Goal: Task Accomplishment & Management: Manage account settings

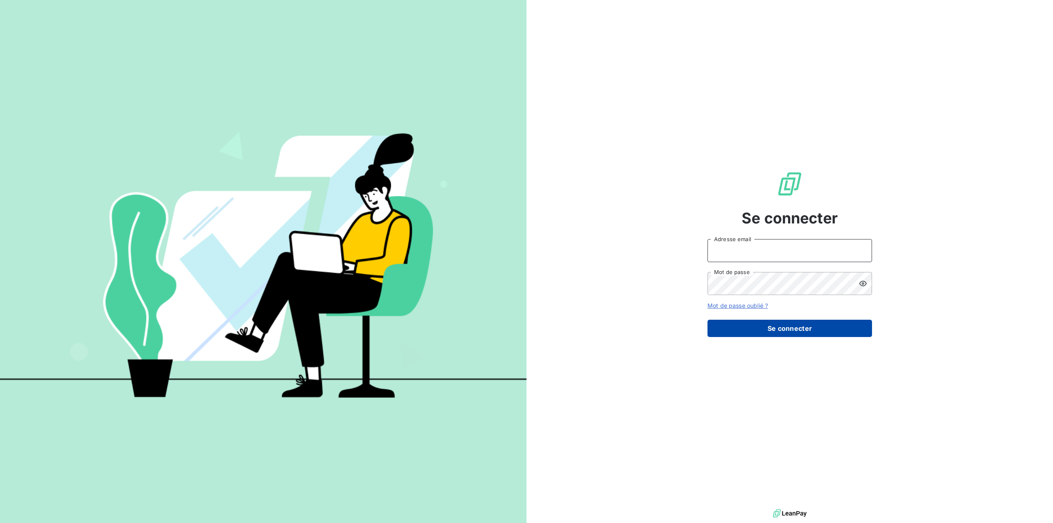
type input "[EMAIL_ADDRESS][DOMAIN_NAME]"
click at [788, 326] on button "Se connecter" at bounding box center [790, 328] width 165 height 17
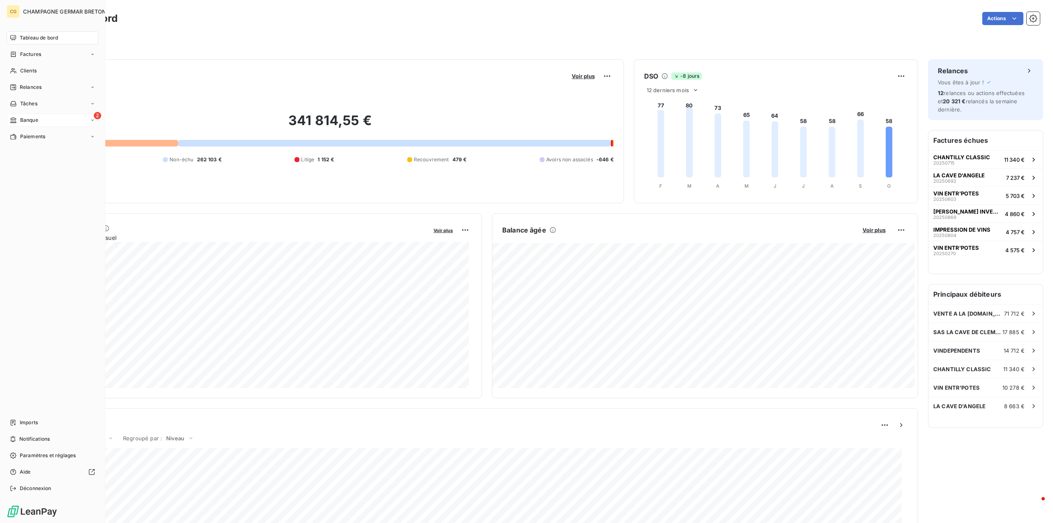
click at [35, 120] on span "Banque" at bounding box center [29, 119] width 18 height 7
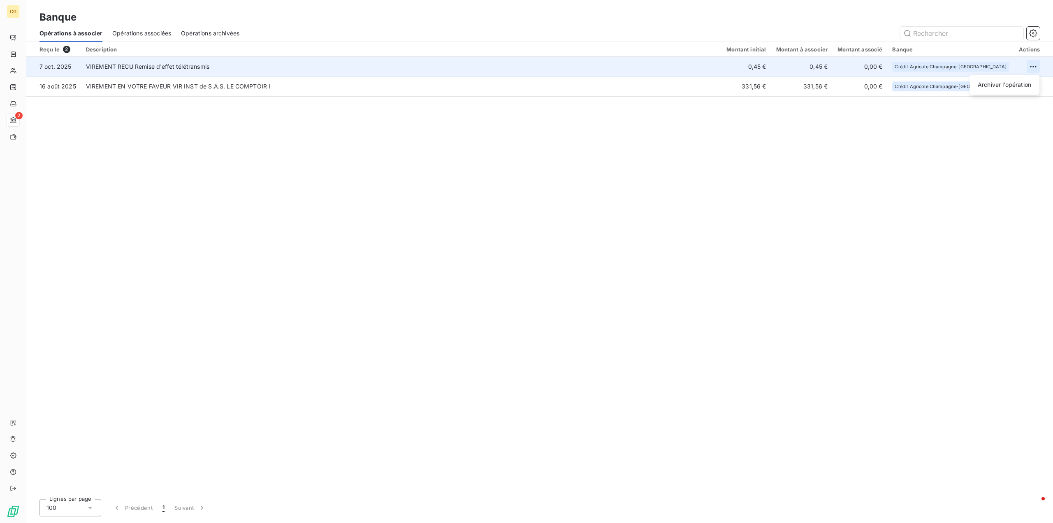
click at [1031, 64] on html "CG 2 Banque Opérations à associer Opérations associées Opérations archivées Reç…" at bounding box center [526, 261] width 1053 height 523
click at [1012, 86] on div "Archiver l’opération" at bounding box center [1004, 84] width 63 height 13
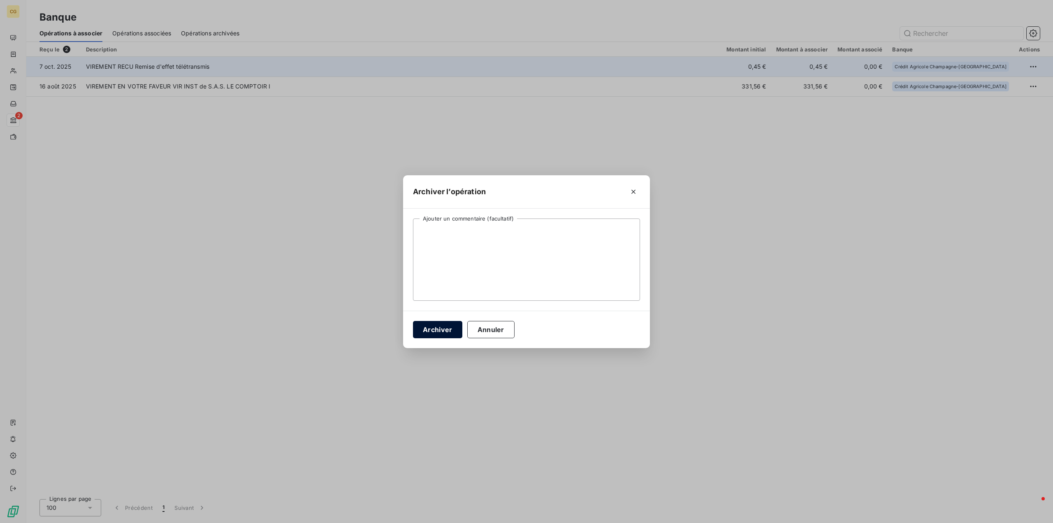
click at [429, 328] on button "Archiver" at bounding box center [437, 329] width 49 height 17
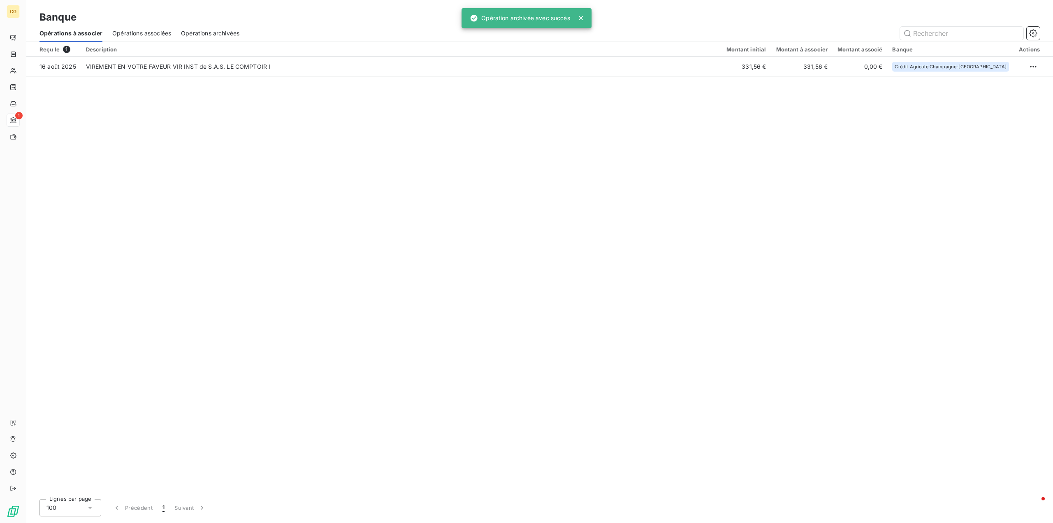
click at [160, 34] on span "Opérations associées" at bounding box center [141, 33] width 59 height 8
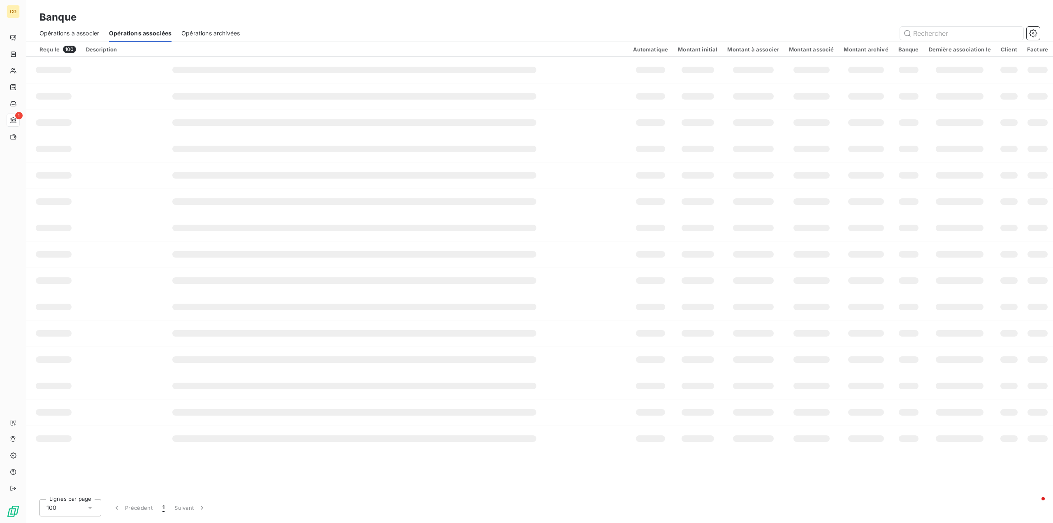
click at [127, 33] on span "Opérations associées" at bounding box center [140, 33] width 63 height 8
click at [53, 48] on div "Reçu le 100" at bounding box center [57, 49] width 37 height 7
click at [66, 49] on span "100" at bounding box center [69, 49] width 13 height 7
click at [93, 49] on div "Description" at bounding box center [354, 49] width 537 height 7
click at [89, 32] on span "Opérations à associer" at bounding box center [69, 33] width 60 height 8
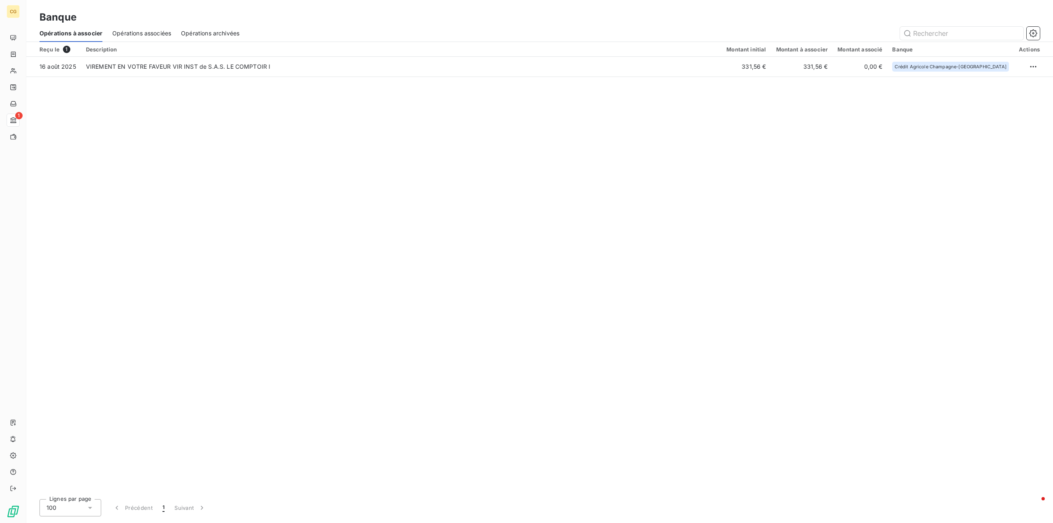
click at [144, 33] on span "Opérations associées" at bounding box center [141, 33] width 59 height 8
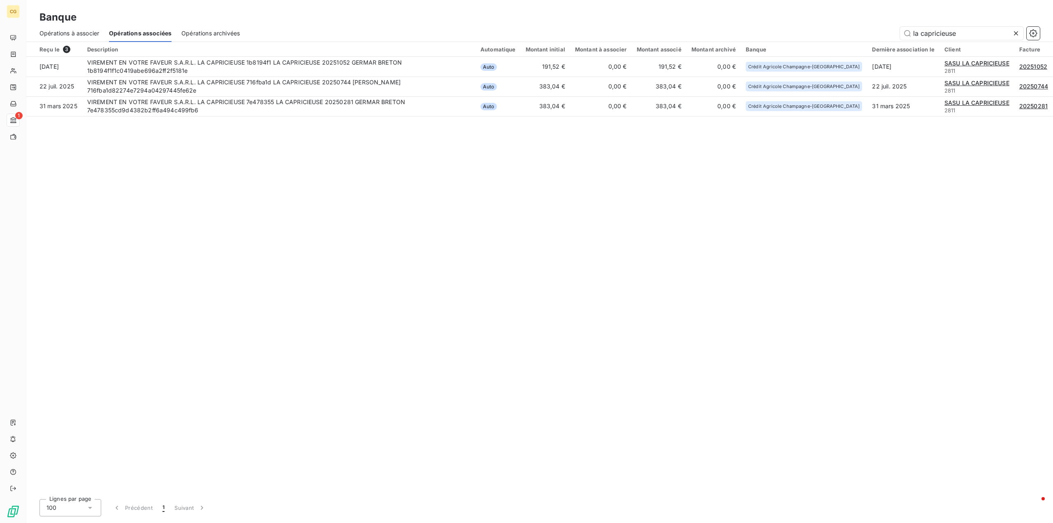
type input "la capricieuse"
click at [1016, 34] on icon at bounding box center [1016, 33] width 4 height 4
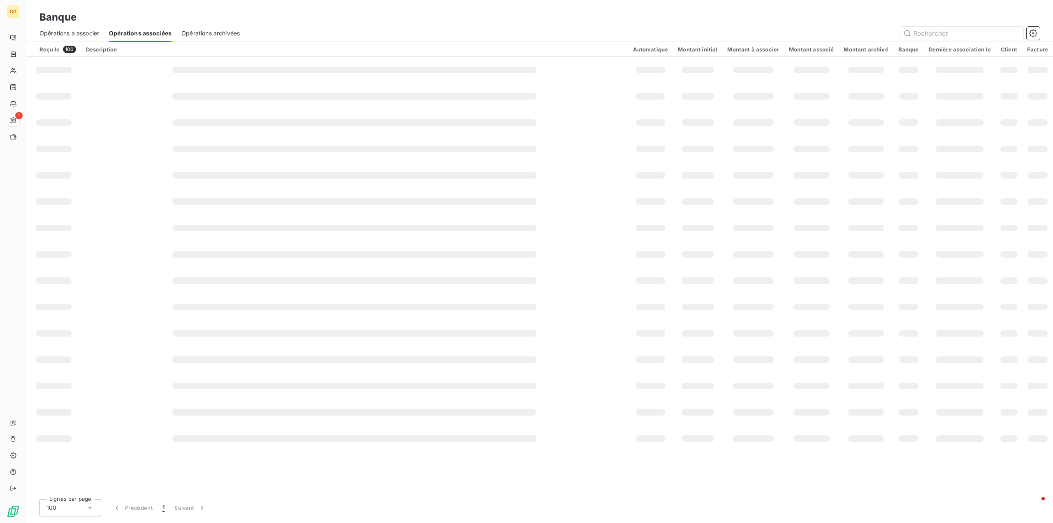
click at [663, 48] on div "Automatique" at bounding box center [650, 49] width 35 height 7
click at [715, 50] on div "Montant initial" at bounding box center [697, 49] width 39 height 7
click at [773, 49] on div "Montant à associer" at bounding box center [753, 49] width 52 height 7
click at [79, 33] on span "Opérations à associer" at bounding box center [69, 33] width 60 height 8
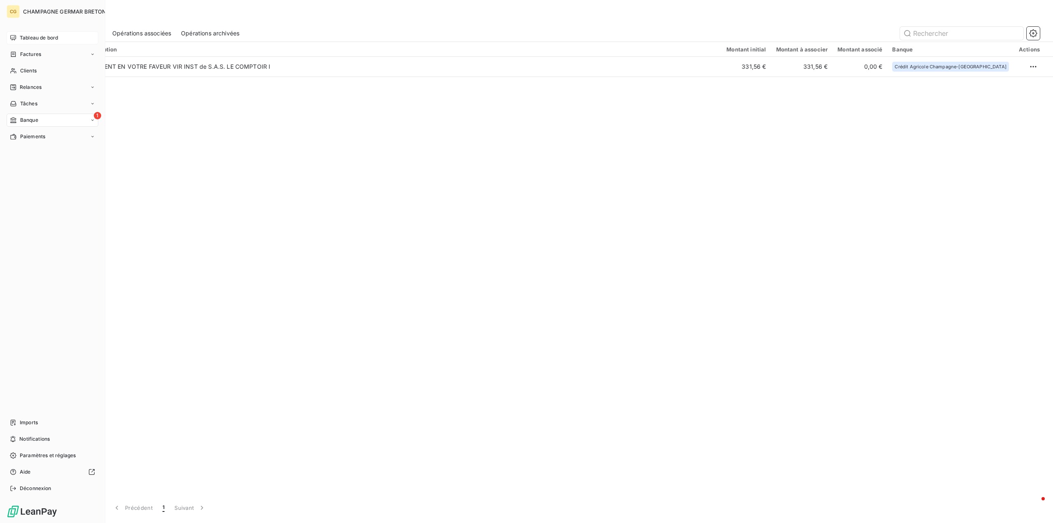
click at [33, 35] on span "Tableau de bord" at bounding box center [39, 37] width 38 height 7
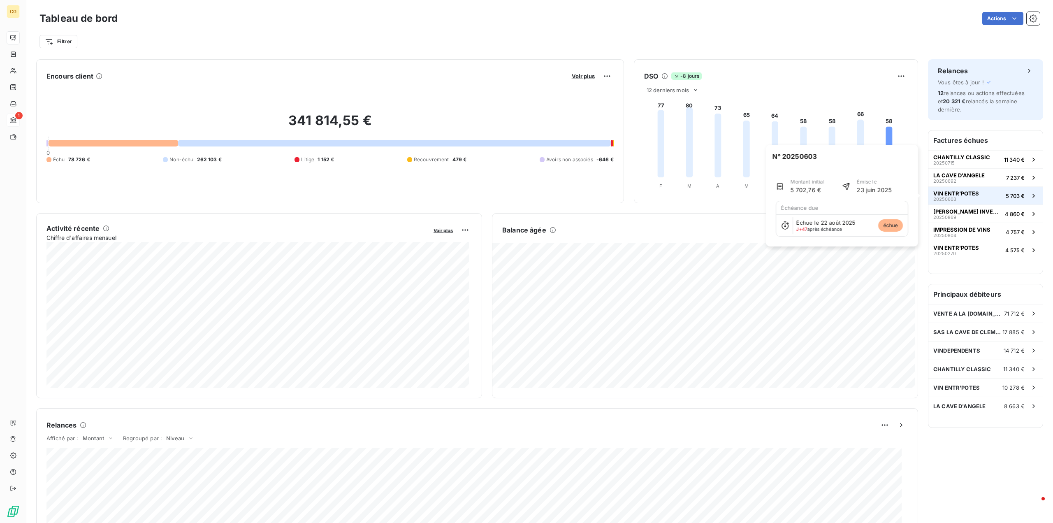
click at [948, 193] on span "VIN ENTR'POTES" at bounding box center [957, 193] width 46 height 7
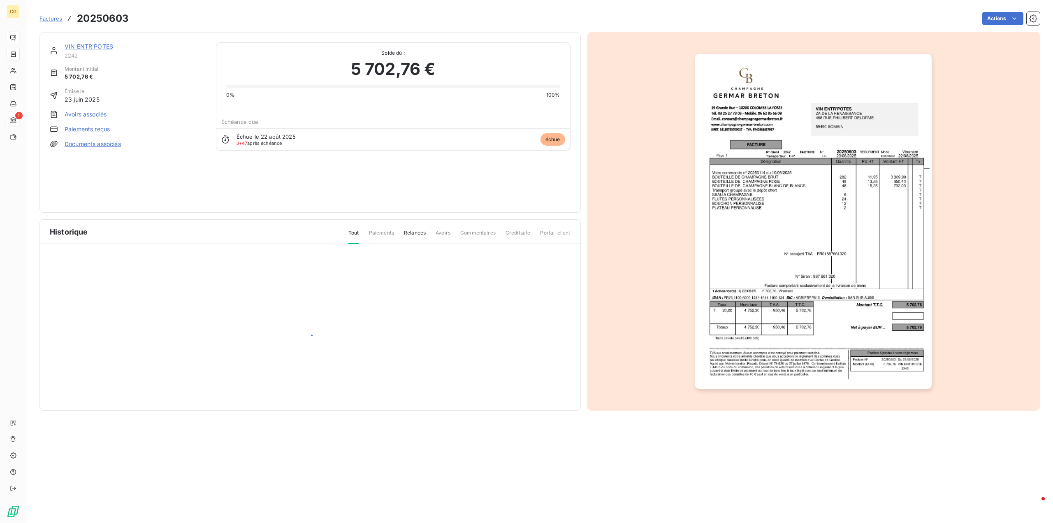
click at [94, 46] on link "VIN ENTR'POTES" at bounding box center [89, 46] width 49 height 7
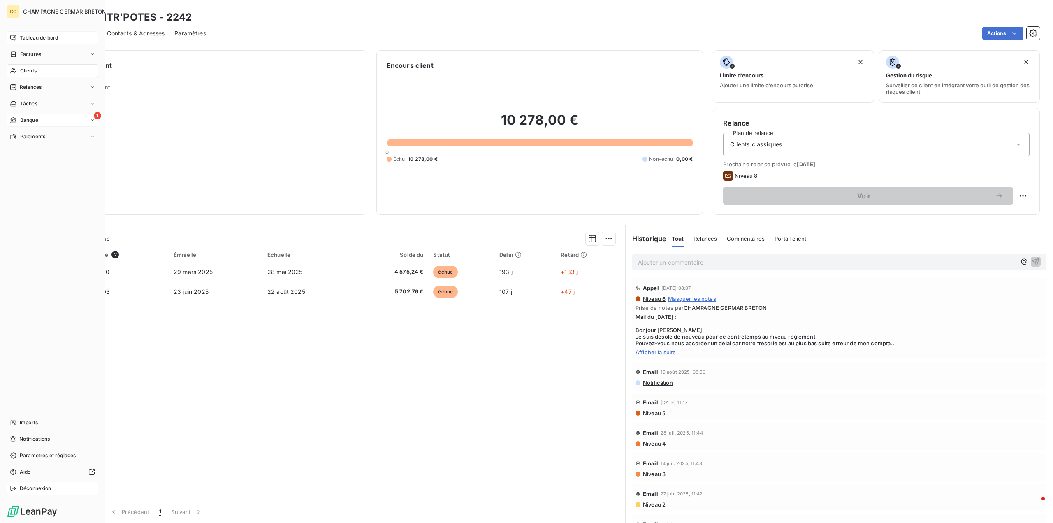
click at [36, 489] on span "Déconnexion" at bounding box center [36, 488] width 32 height 7
